Goal: Answer question/provide support

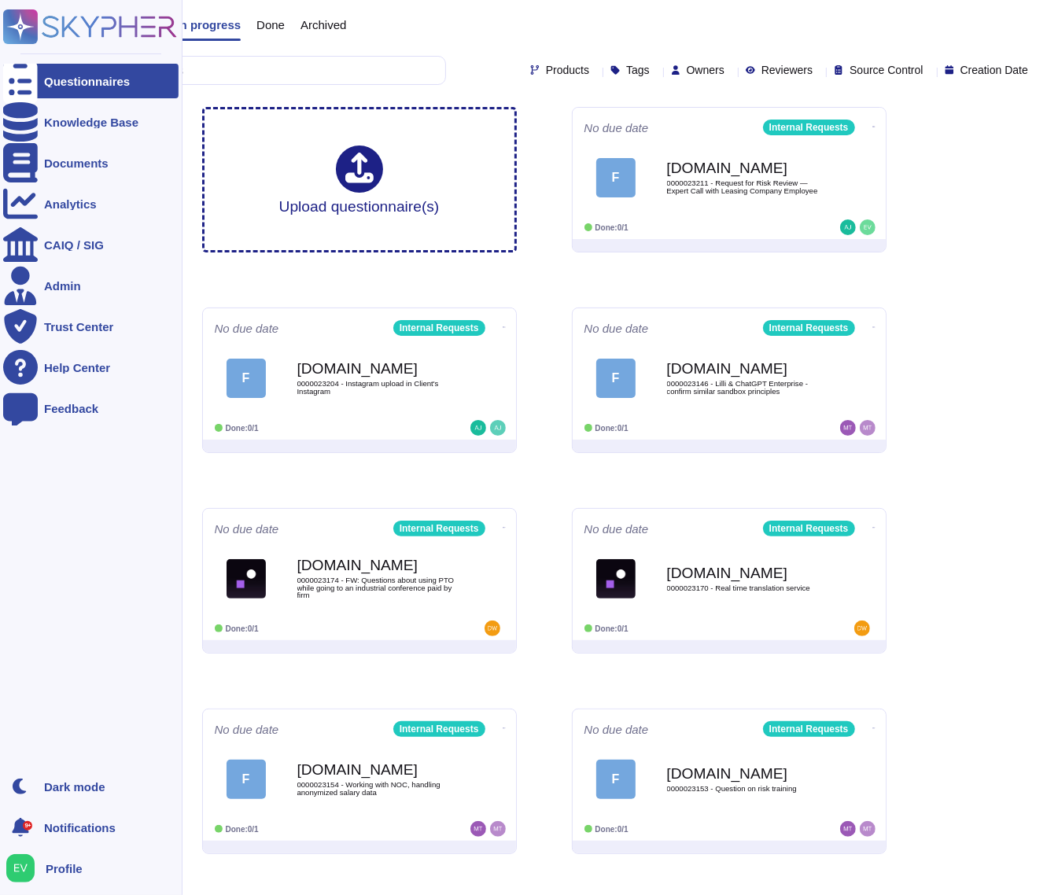
drag, startPoint x: 0, startPoint y: 0, endPoint x: 17, endPoint y: 24, distance: 29.3
click at [17, 24] on icon at bounding box center [21, 27] width 31 height 31
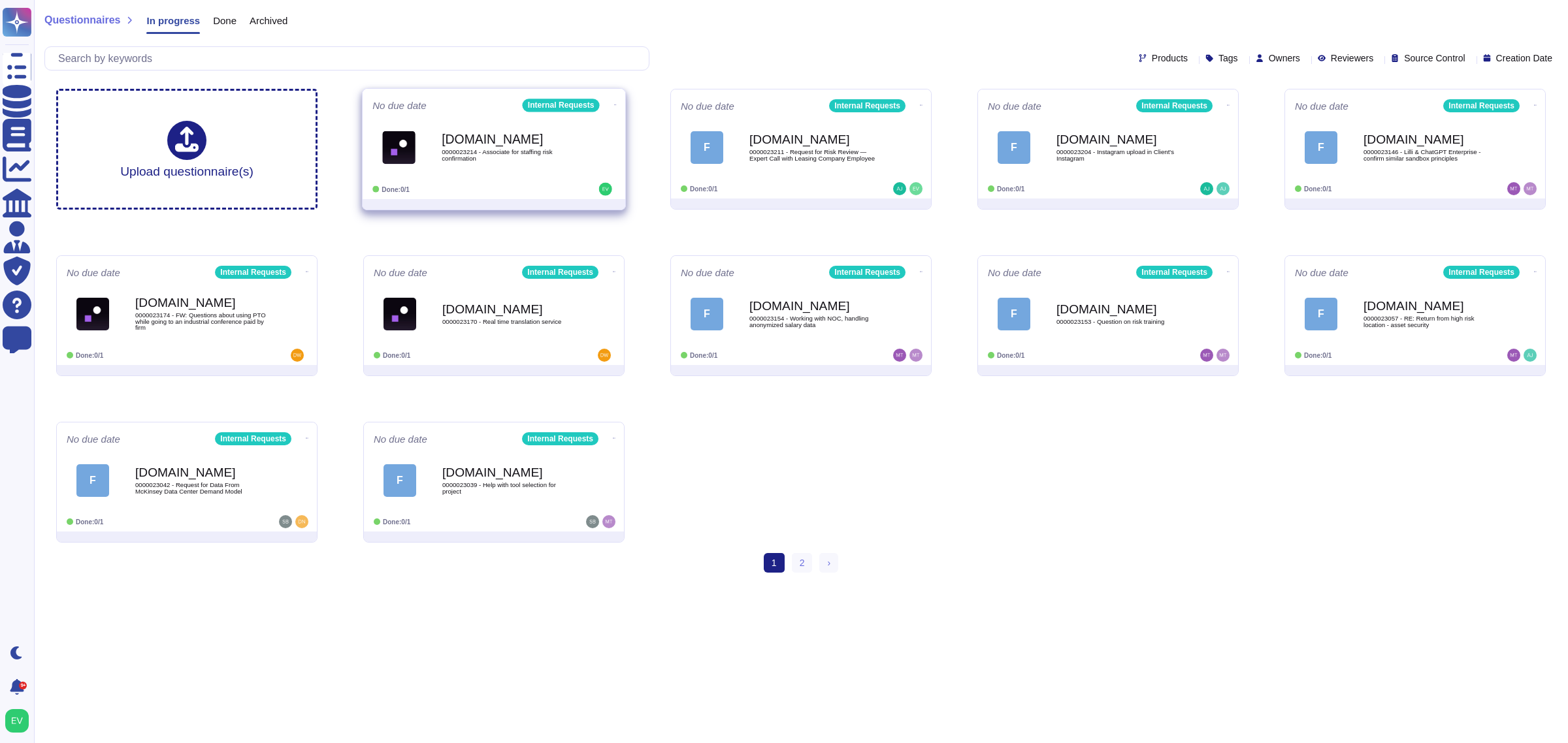
click at [471, 130] on div "[DOMAIN_NAME] 0000023214 - Associate for staffing risk confirmation" at bounding box center [507, 148] width 132 height 53
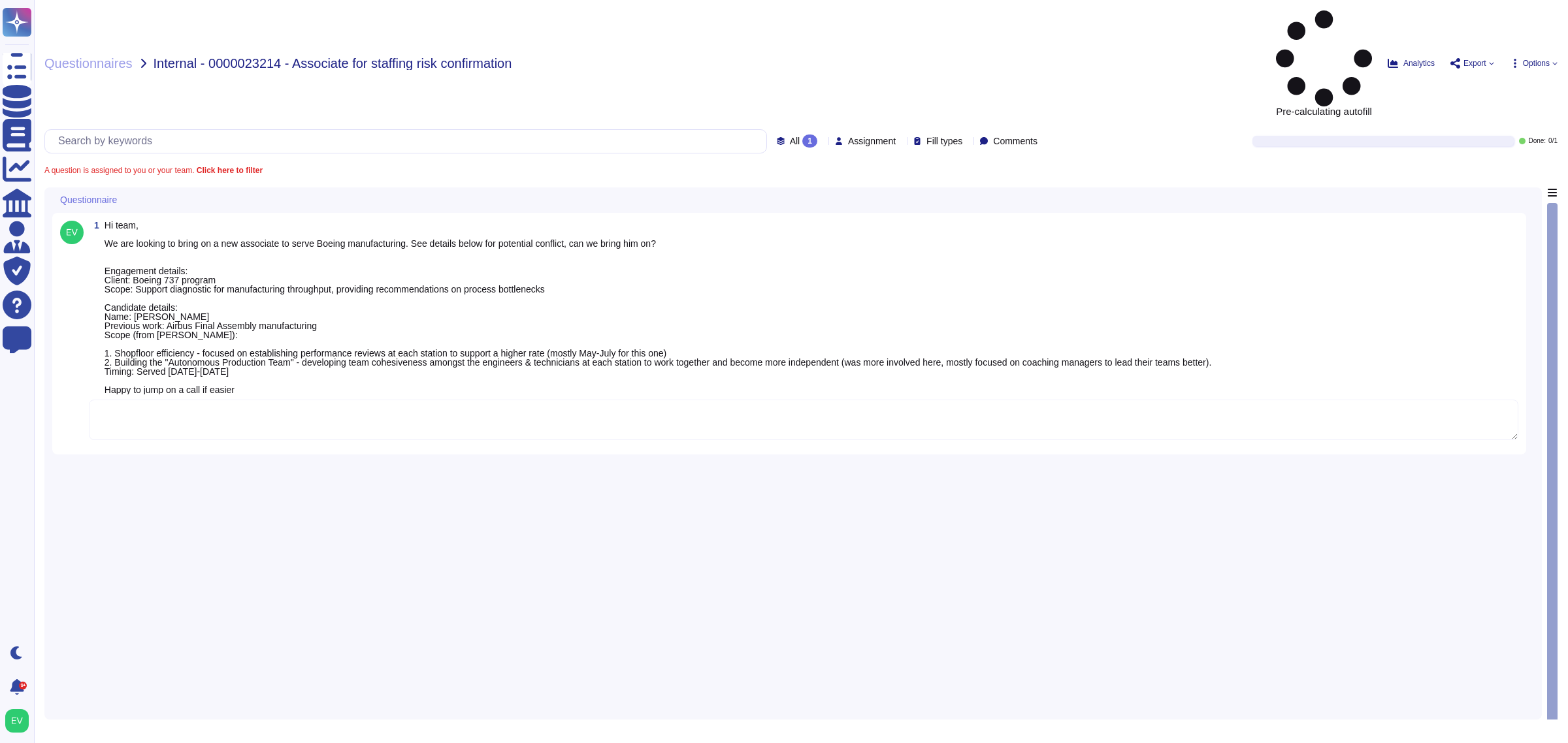
click at [152, 400] on textarea at bounding box center [804, 420] width 1430 height 41
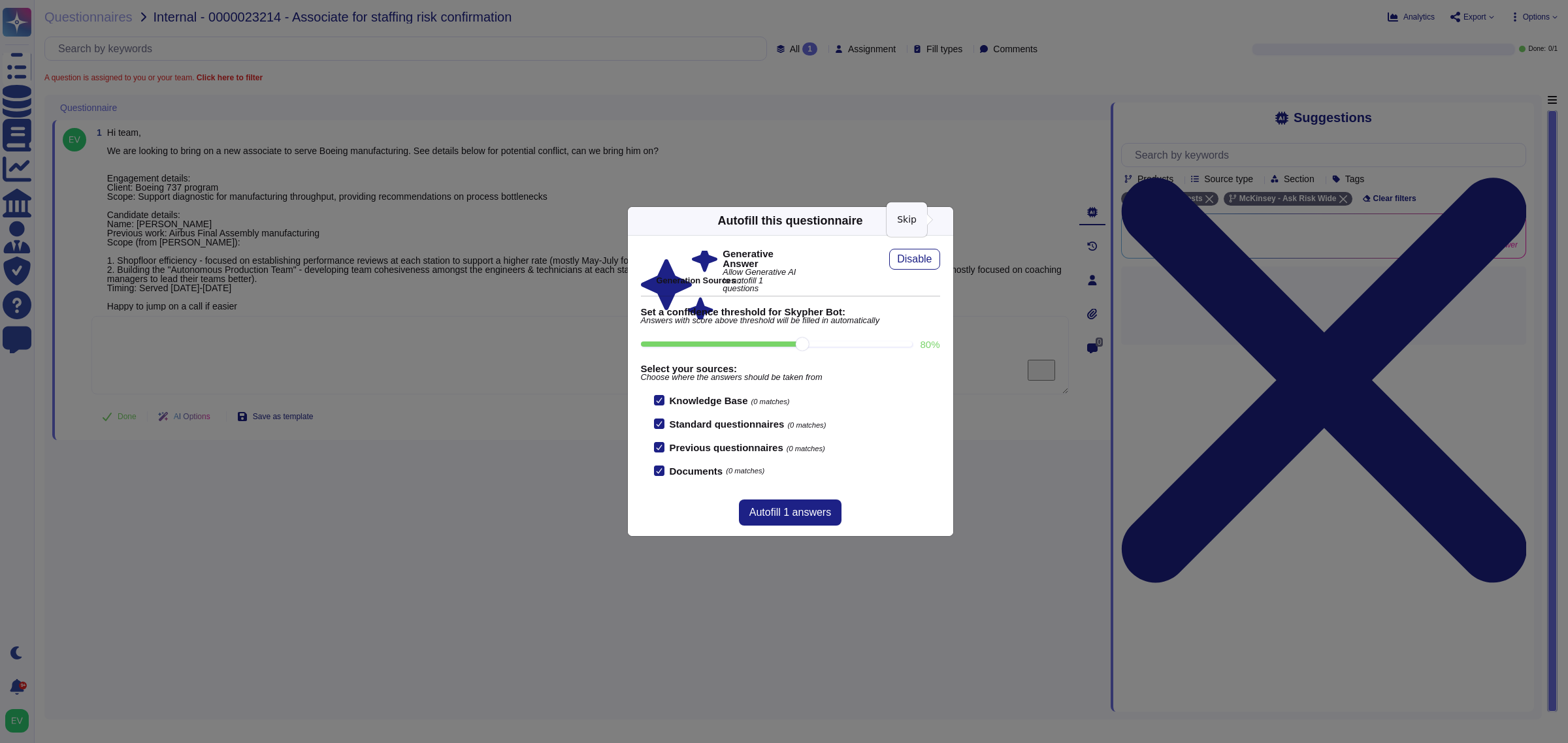
click at [869, 262] on icon at bounding box center [1071, 388] width 251 height 251
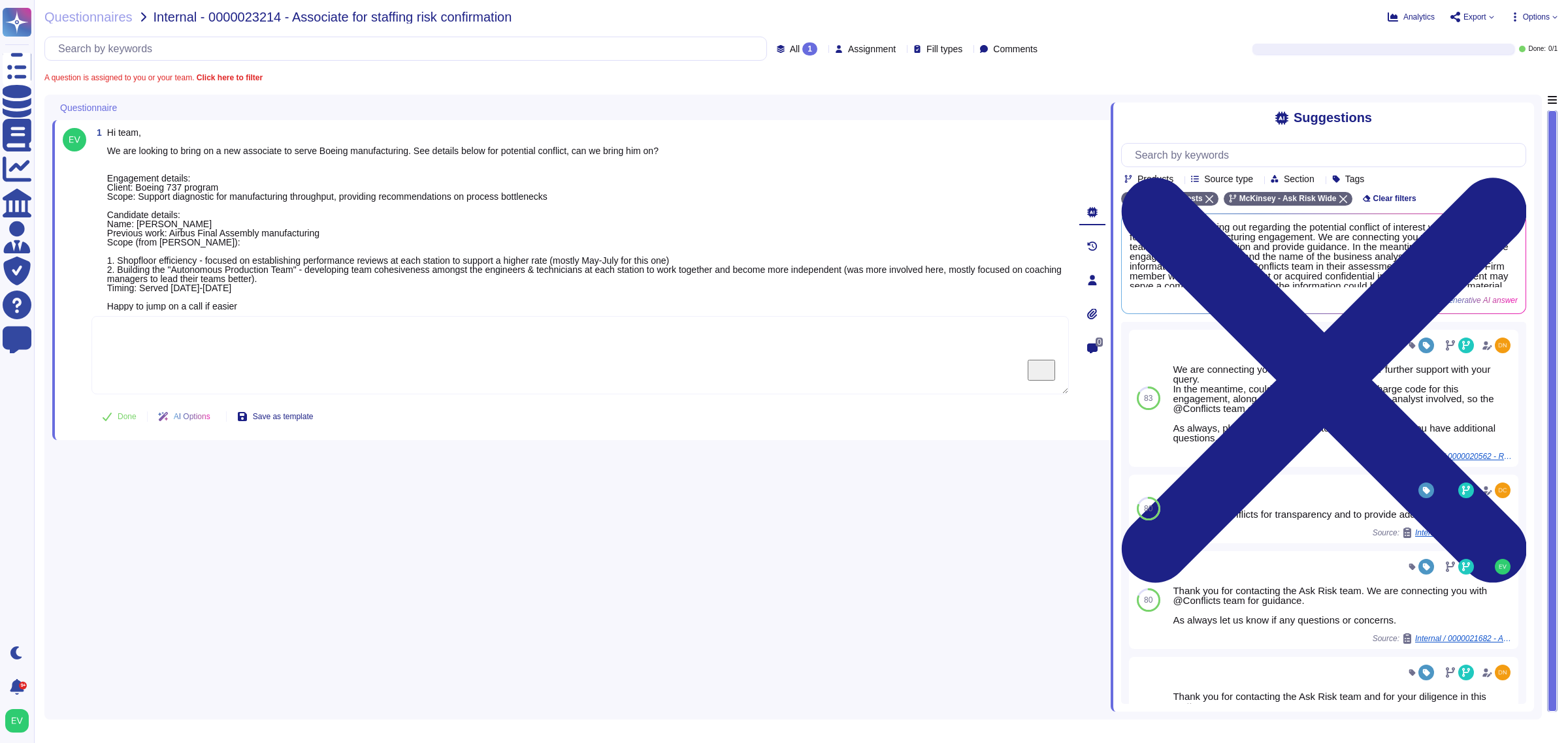
paste textarea "Thank you for contacting the Ask Risk team and your diligence on this matter. W…"
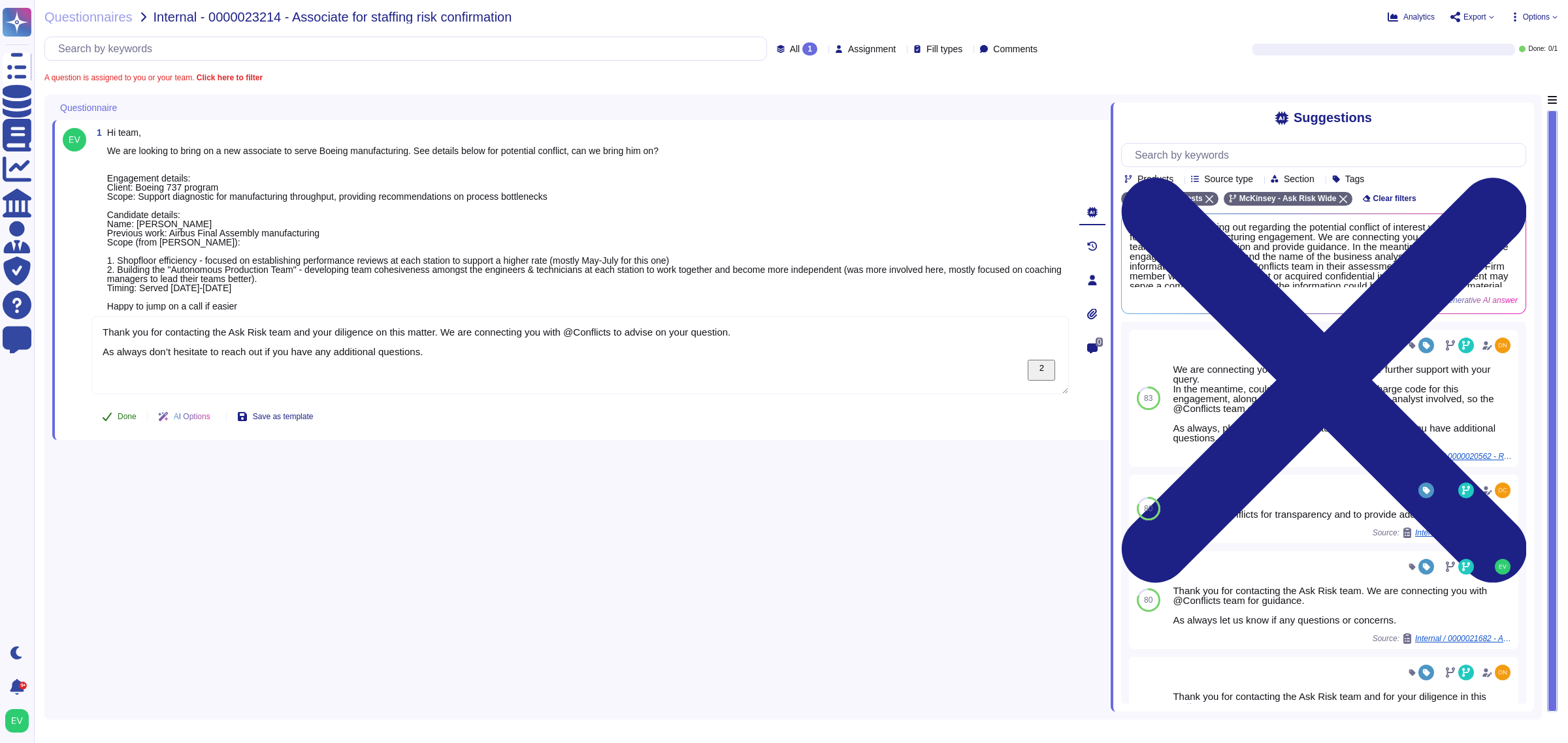
type textarea "Thank you for contacting the Ask Risk team and your diligence on this matter. W…"
click at [130, 424] on button "Done" at bounding box center [119, 416] width 56 height 26
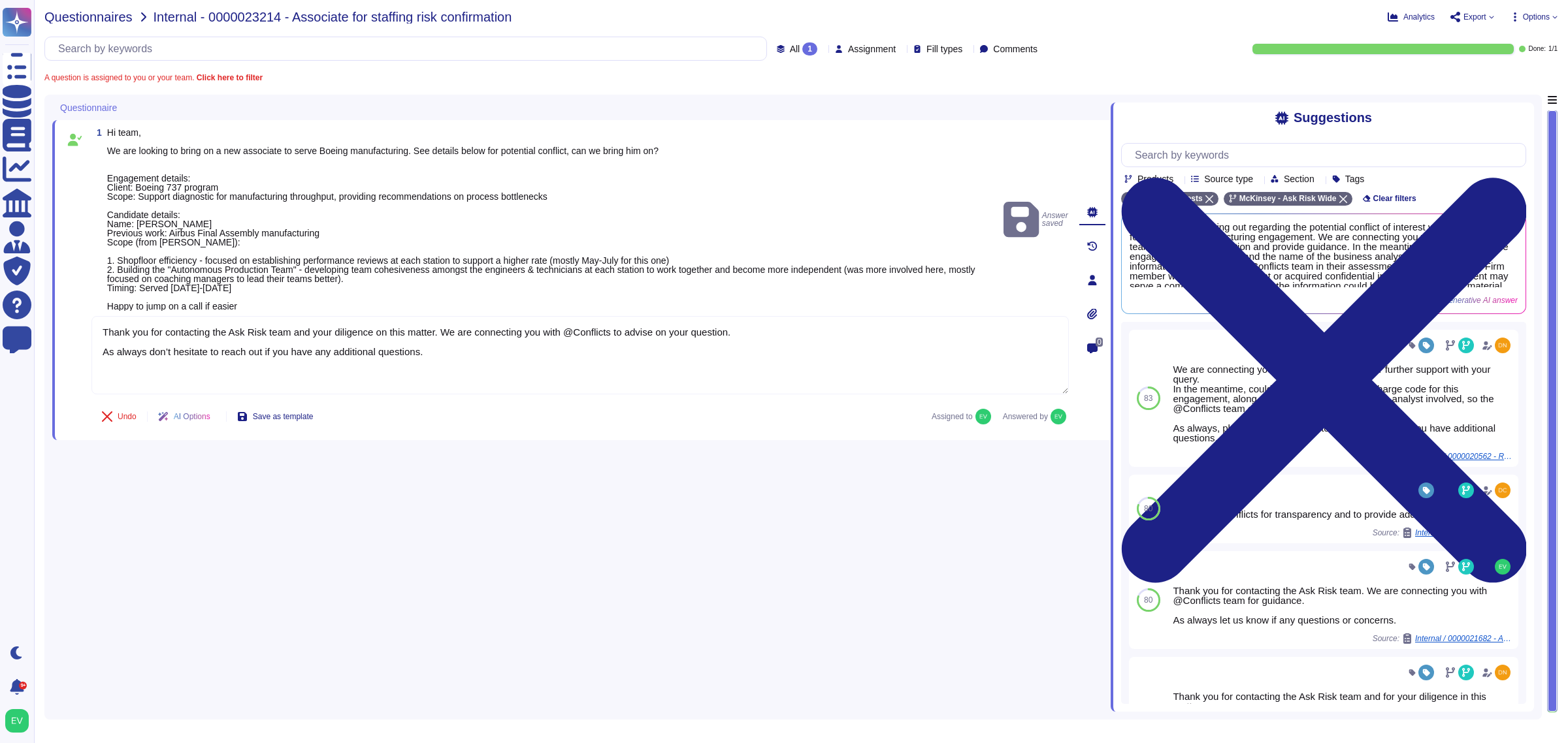
click at [86, 14] on span "Questionnaires" at bounding box center [89, 17] width 88 height 13
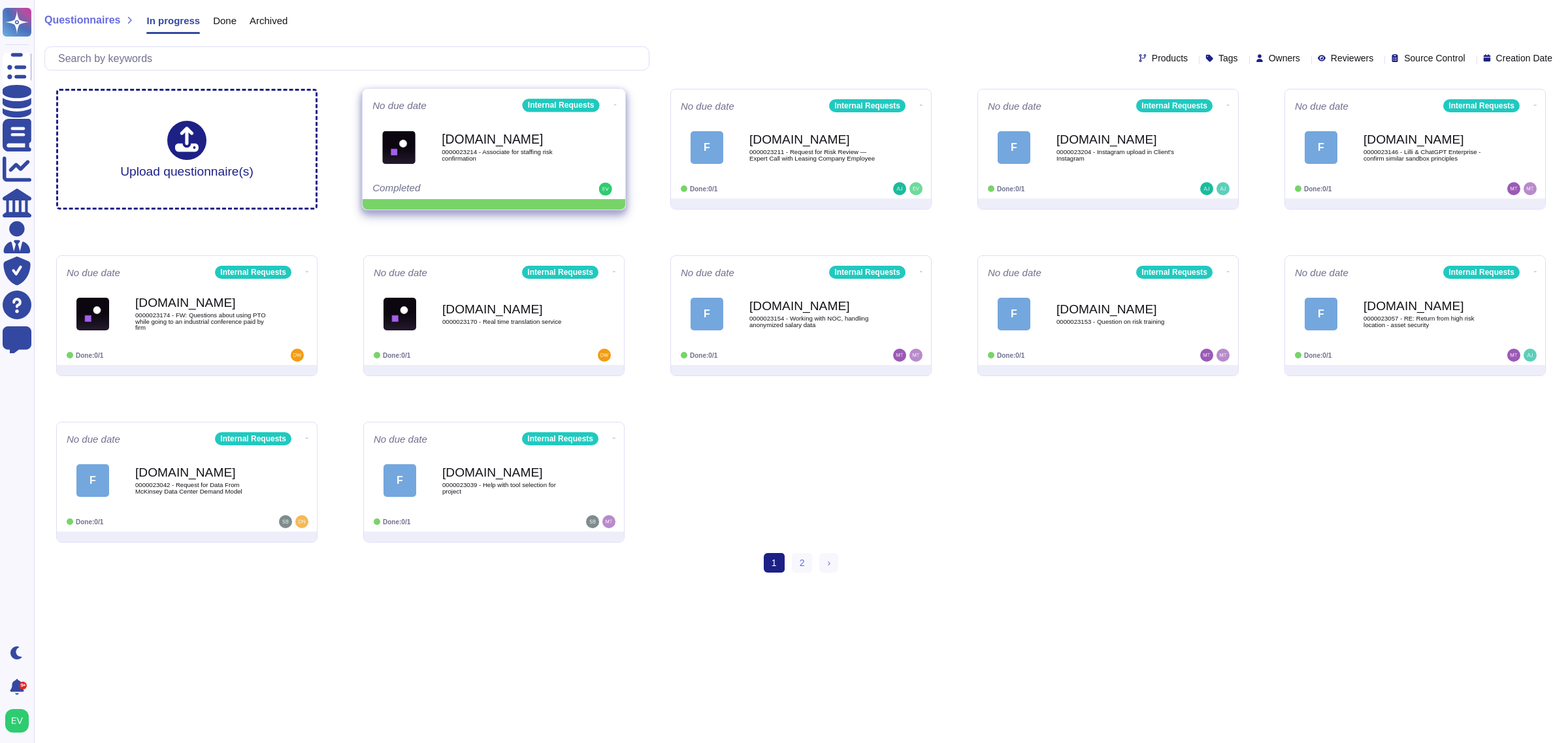
click at [481, 141] on b "[DOMAIN_NAME]" at bounding box center [507, 139] width 132 height 12
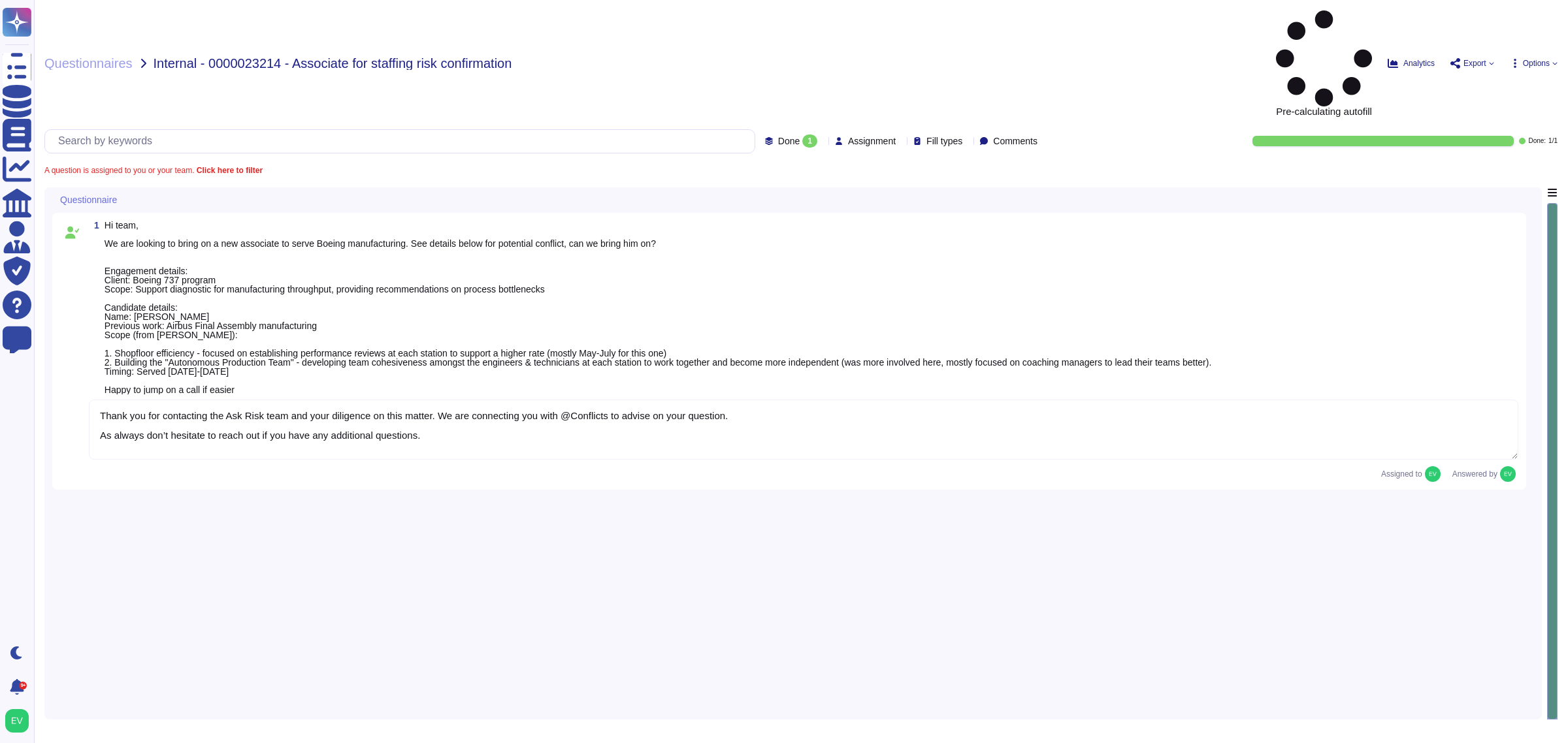
type textarea "Thank you for contacting the Ask Risk team and your diligence on this matter. W…"
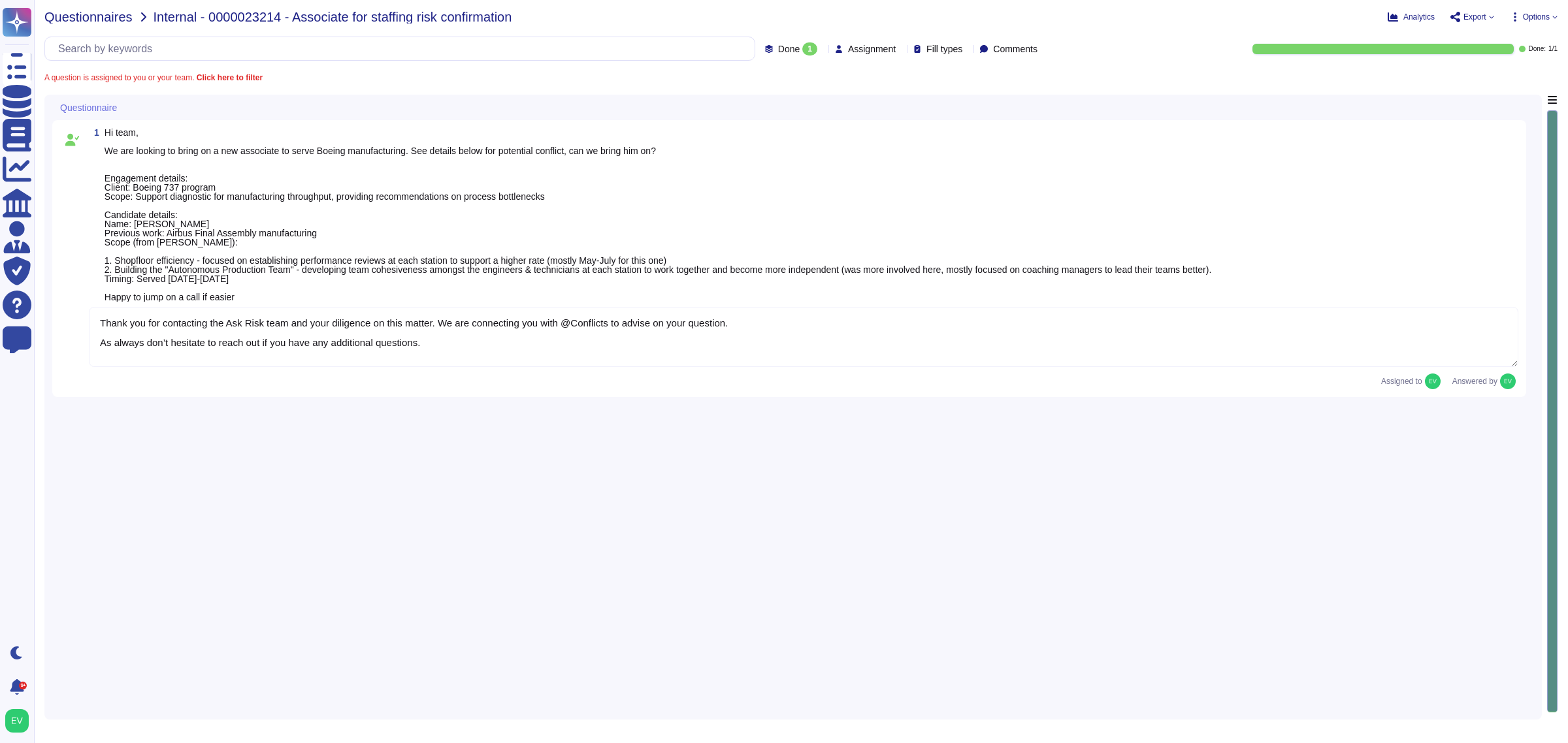
click at [77, 21] on span "Questionnaires" at bounding box center [89, 17] width 88 height 13
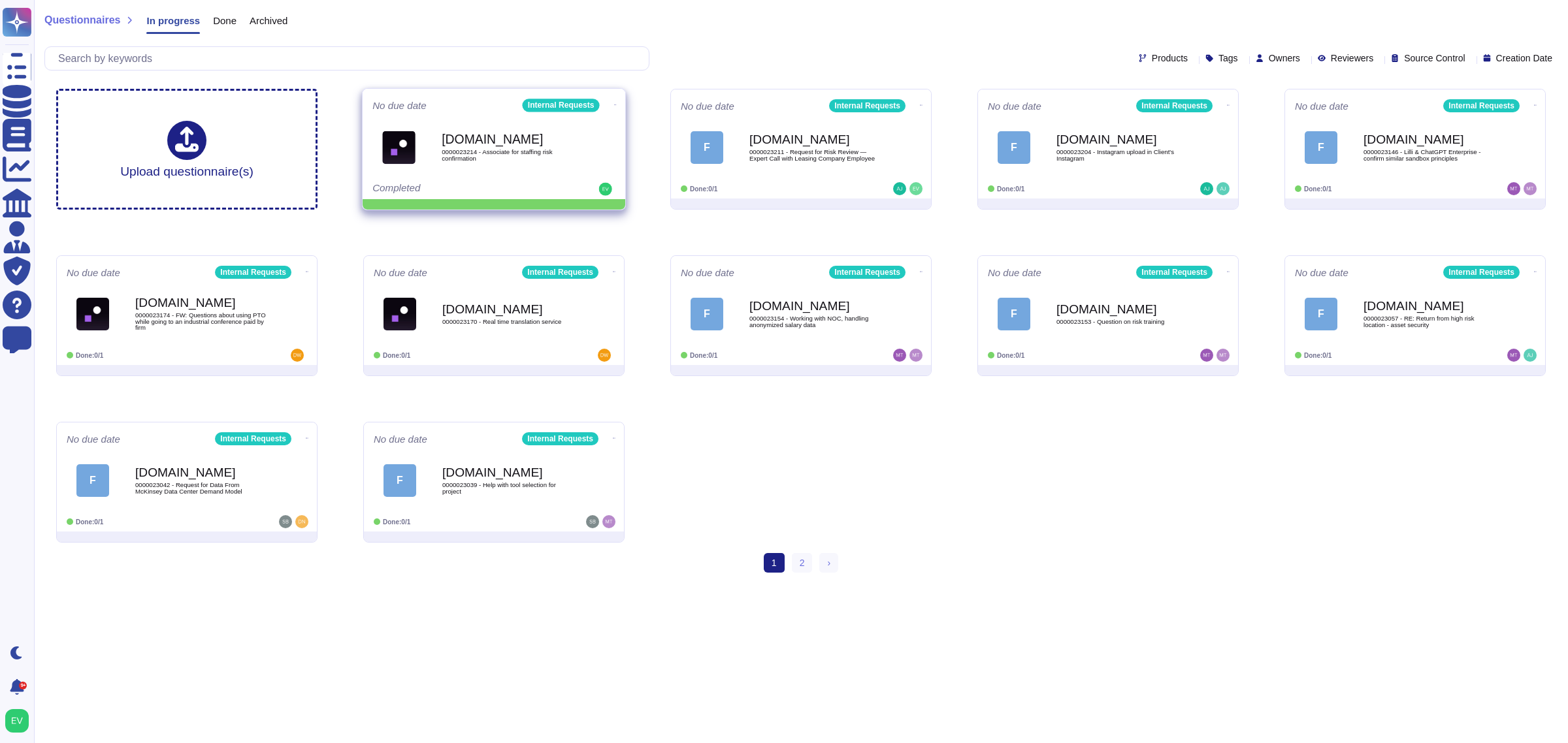
click at [615, 103] on icon at bounding box center [615, 105] width 2 height 3
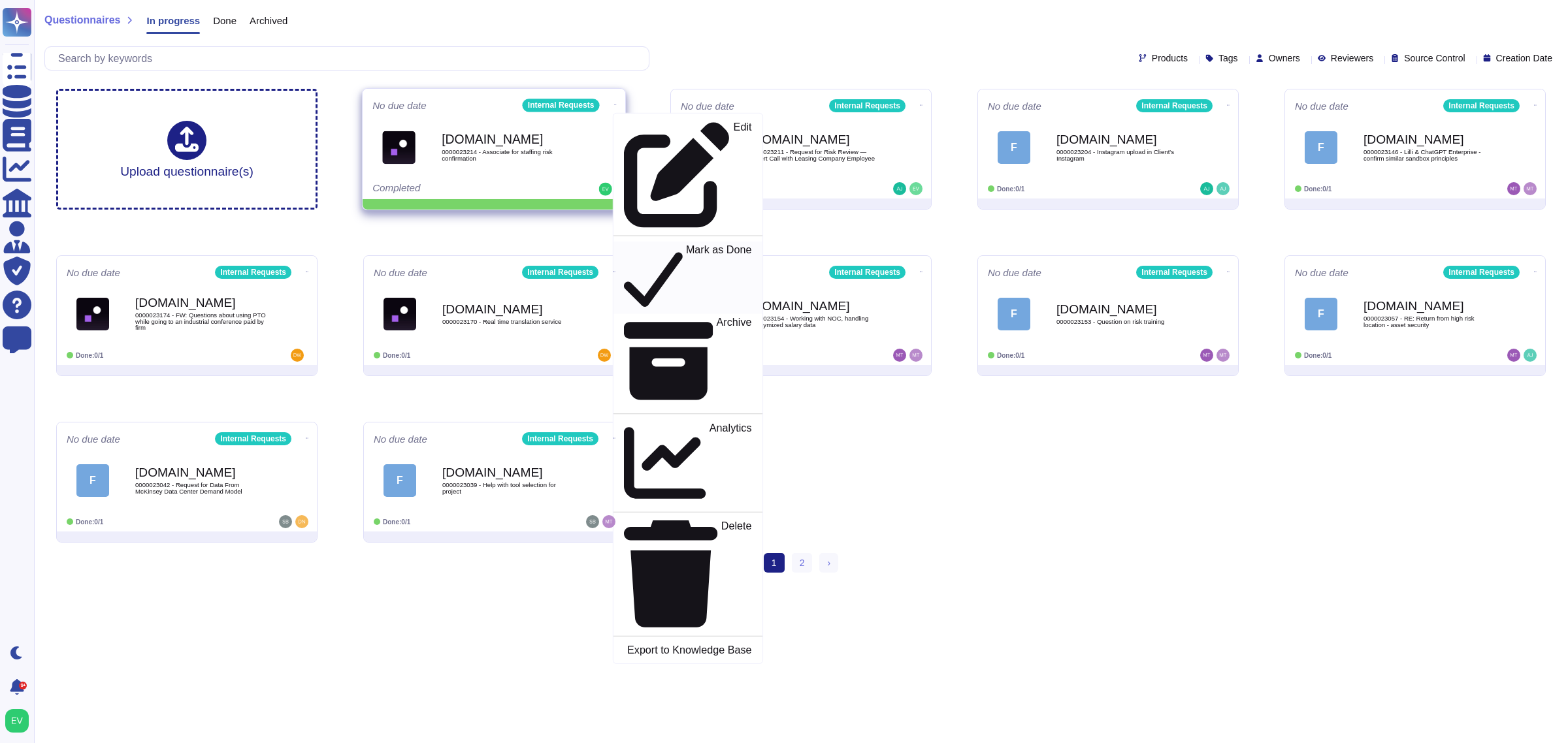
click at [686, 245] on p "Mark as Done" at bounding box center [718, 278] width 66 height 66
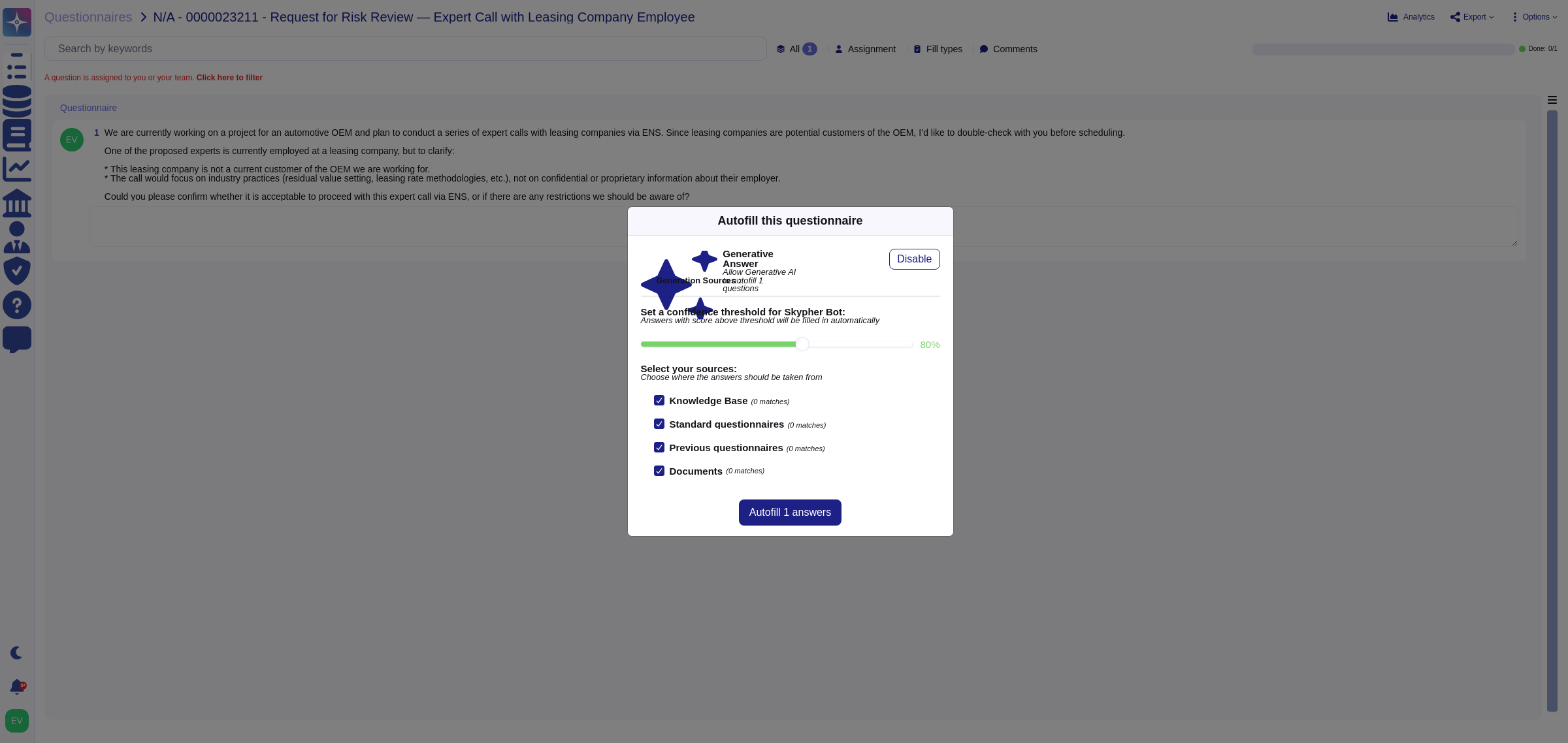
click at [946, 221] on icon at bounding box center [946, 221] width 0 height 0
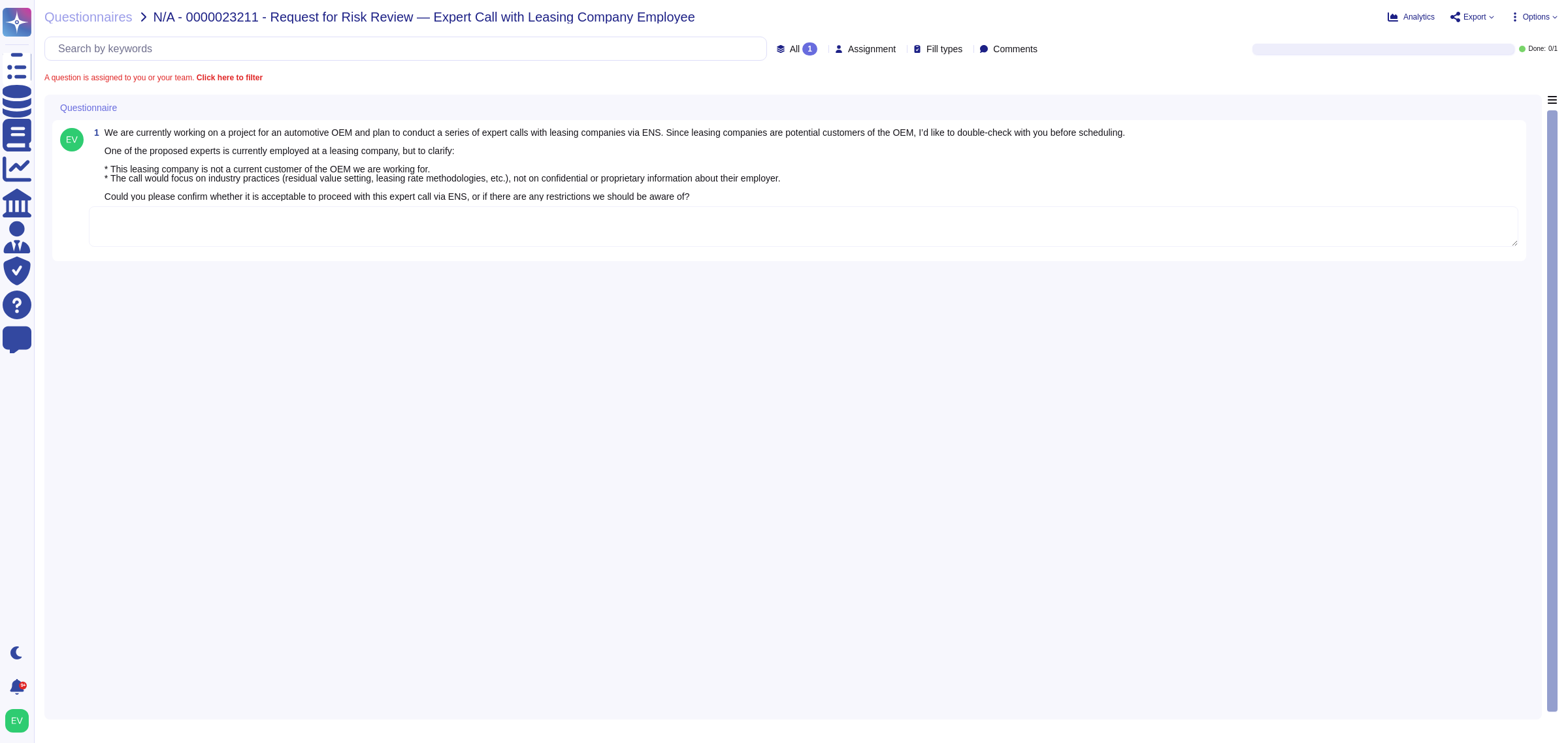
click at [573, 241] on textarea at bounding box center [804, 227] width 1430 height 41
